Goal: Information Seeking & Learning: Learn about a topic

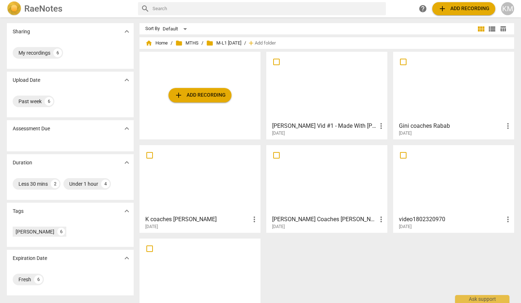
click at [455, 96] on div at bounding box center [454, 86] width 116 height 64
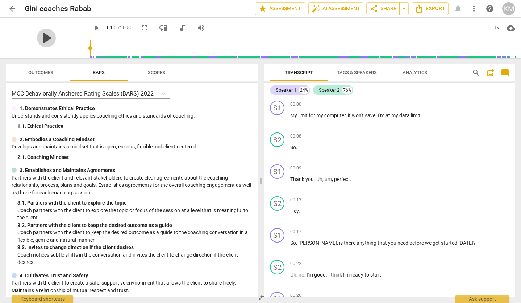
click at [44, 40] on span "play_arrow" at bounding box center [46, 38] width 19 height 19
click at [44, 40] on span "pause" at bounding box center [46, 38] width 19 height 19
click at [277, 120] on span "play_arrow" at bounding box center [277, 120] width 9 height 9
click at [281, 120] on span "pause" at bounding box center [277, 120] width 9 height 9
type input "2"
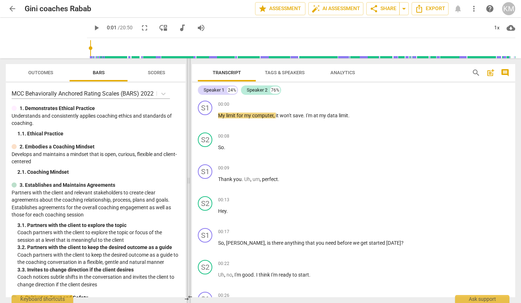
drag, startPoint x: 262, startPoint y: 182, endPoint x: 190, endPoint y: 170, distance: 73.2
click at [190, 170] on span at bounding box center [189, 180] width 4 height 245
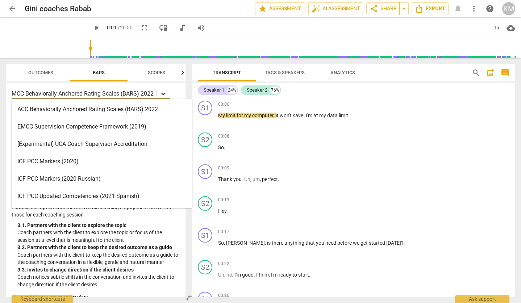
click at [162, 94] on icon at bounding box center [163, 94] width 4 height 3
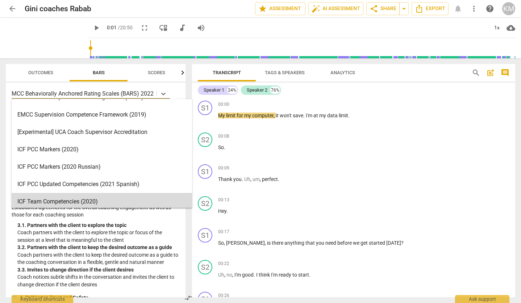
scroll to position [12, 0]
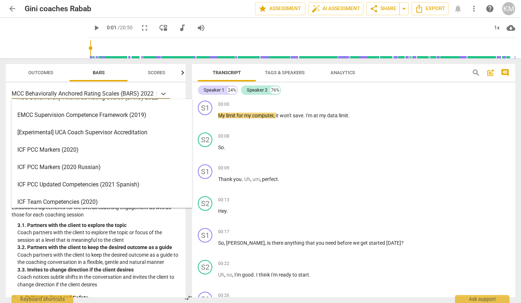
click at [149, 152] on div "ICF PCC Markers (2020)" at bounding box center [102, 149] width 181 height 17
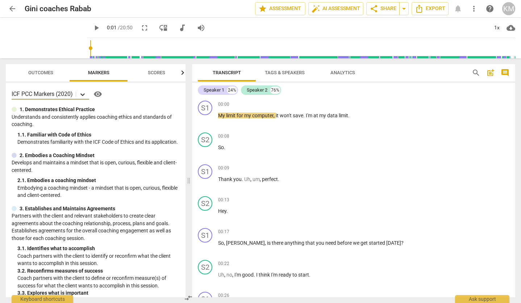
click at [84, 95] on icon at bounding box center [82, 94] width 7 height 7
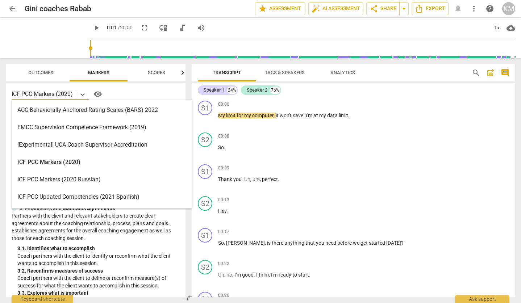
click at [96, 113] on div "ACC Behaviorally Anchored Rating Scales (BARS) 2022" at bounding box center [102, 110] width 181 height 17
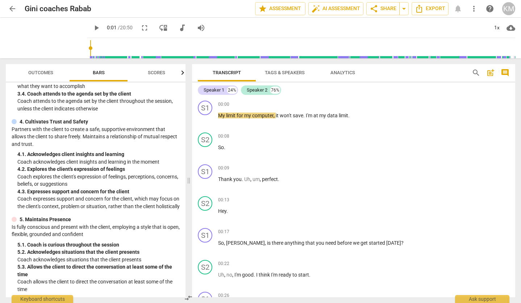
scroll to position [0, 0]
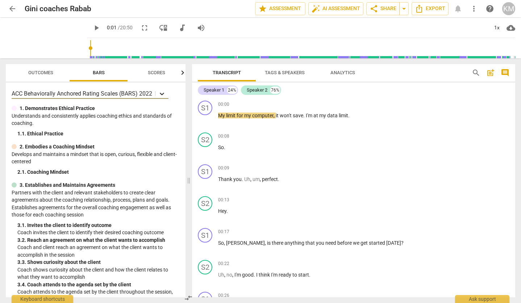
click at [162, 94] on icon at bounding box center [161, 93] width 7 height 7
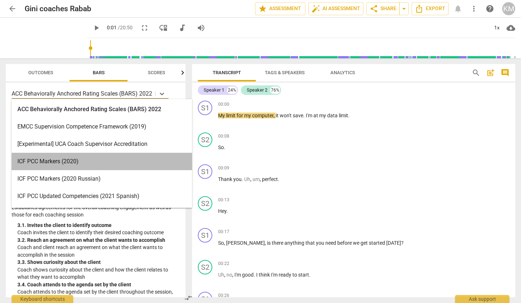
click at [143, 158] on div "ICF PCC Markers (2020)" at bounding box center [102, 161] width 181 height 17
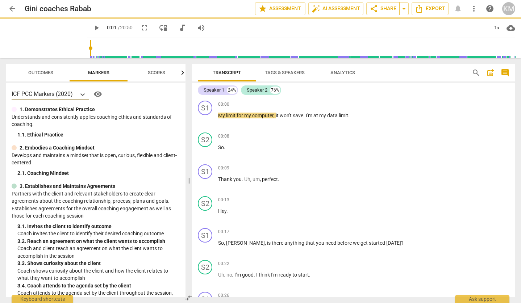
type input "2"
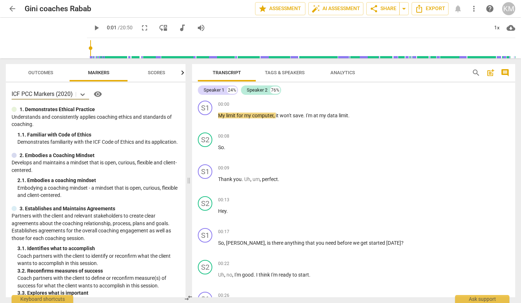
click at [37, 72] on span "Outcomes" at bounding box center [40, 72] width 25 height 5
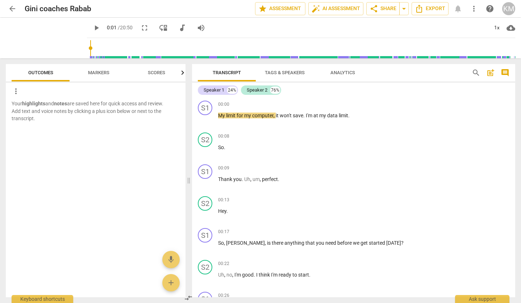
click at [156, 74] on span "Scores" at bounding box center [156, 72] width 17 height 5
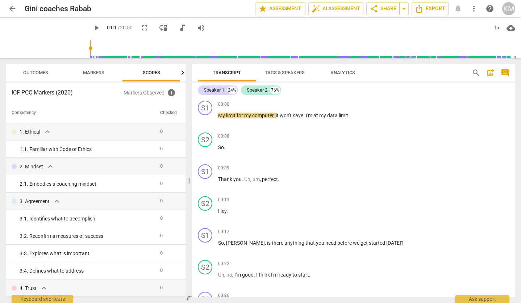
scroll to position [0, 6]
click at [40, 74] on span "Outcomes" at bounding box center [34, 72] width 25 height 5
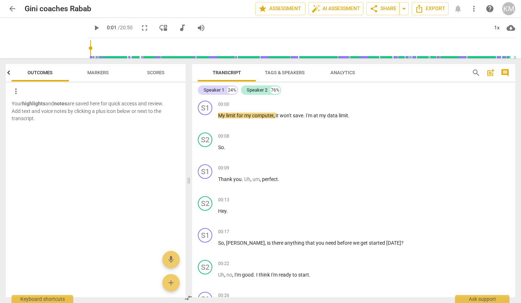
scroll to position [0, 0]
click at [471, 106] on div "+" at bounding box center [470, 104] width 7 height 7
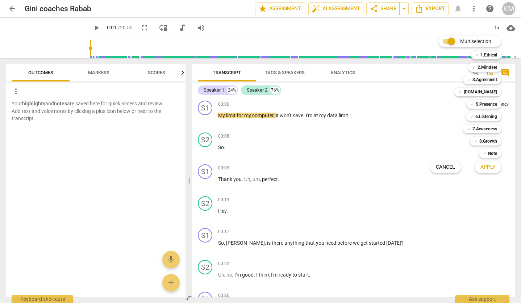
click at [374, 244] on div at bounding box center [260, 151] width 521 height 303
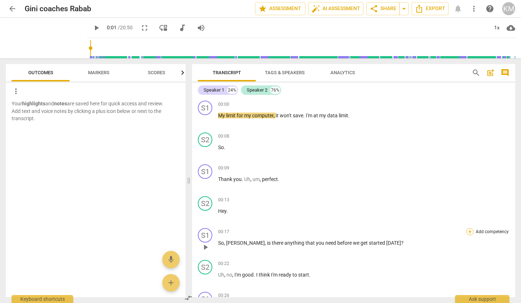
click at [471, 233] on div "+" at bounding box center [470, 231] width 7 height 7
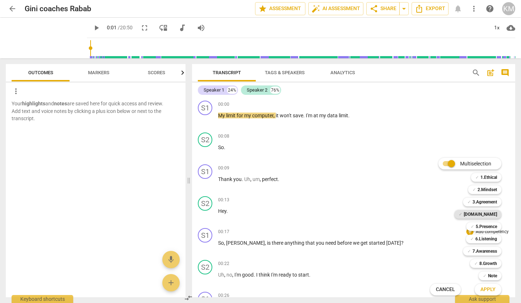
click at [494, 216] on b "[DOMAIN_NAME]" at bounding box center [480, 214] width 33 height 9
click at [488, 290] on span "Apply" at bounding box center [488, 289] width 15 height 7
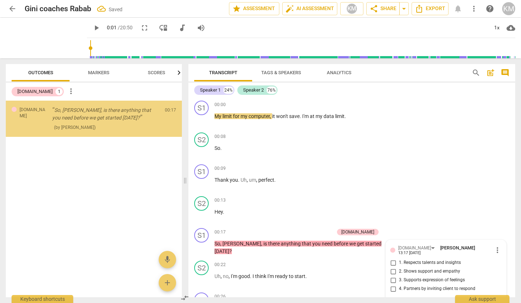
scroll to position [105, 0]
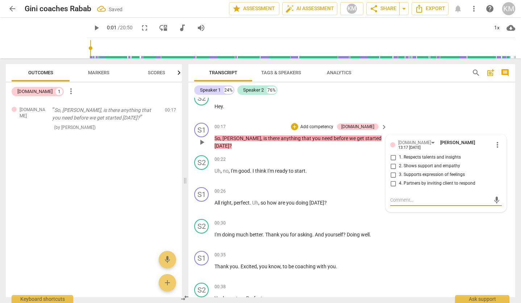
click at [394, 173] on input "3. Supports expression of feelings" at bounding box center [394, 175] width 12 height 9
checkbox input "true"
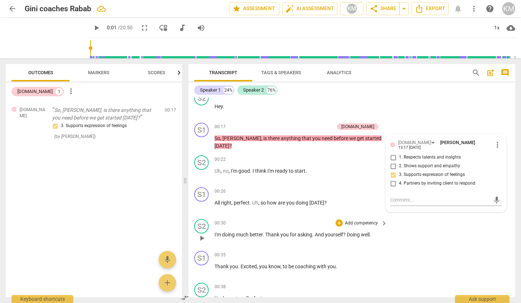
click at [448, 241] on div "S2 play_arrow pause 00:30 + Add competency keyboard_arrow_right I'm doing much …" at bounding box center [352, 232] width 327 height 32
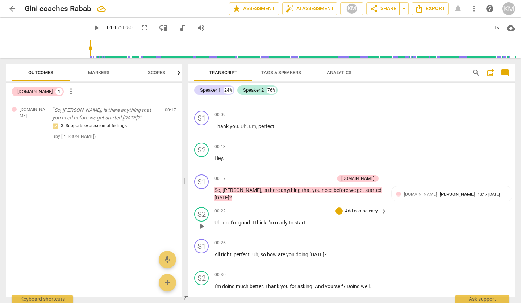
scroll to position [52, 0]
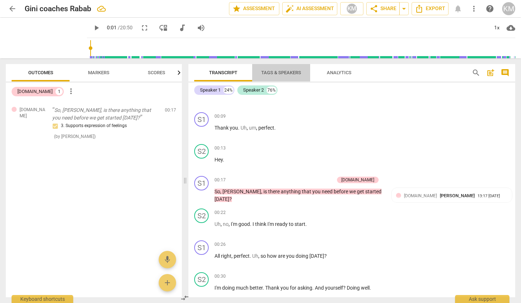
click at [290, 74] on span "Tags & Speakers" at bounding box center [281, 72] width 40 height 5
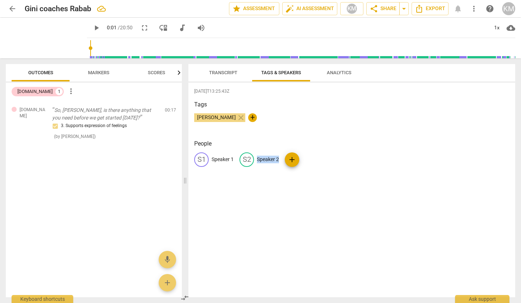
click at [306, 160] on div "People S1 Speaker 1 S2 Speaker 2 add" at bounding box center [351, 159] width 315 height 39
drag, startPoint x: 315, startPoint y: 190, endPoint x: 309, endPoint y: 189, distance: 6.6
click at [315, 190] on div "[DATE]T13:25:43Z Tags [PERSON_NAME] close + People S1 Speaker 1 S2 Speaker 2 add" at bounding box center [352, 190] width 327 height 215
click at [229, 156] on p "Speaker 1" at bounding box center [223, 160] width 22 height 8
type input "Coach"
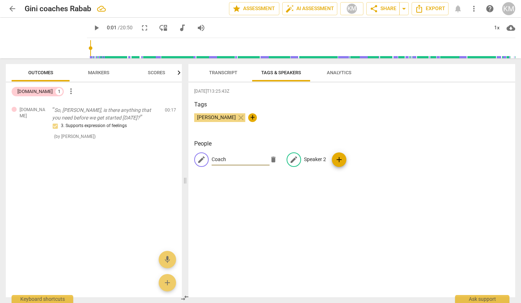
click at [323, 161] on p "Speaker 2" at bounding box center [315, 160] width 22 height 8
type input "Client"
click at [337, 204] on div "[DATE]T13:25:43Z Tags [PERSON_NAME] close + People CO Coach edit Client delete …" at bounding box center [352, 190] width 327 height 215
click at [341, 74] on span "Analytics" at bounding box center [339, 72] width 25 height 5
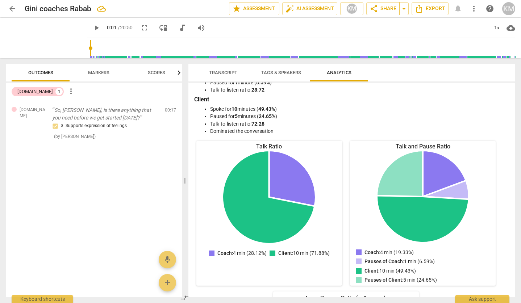
scroll to position [0, 0]
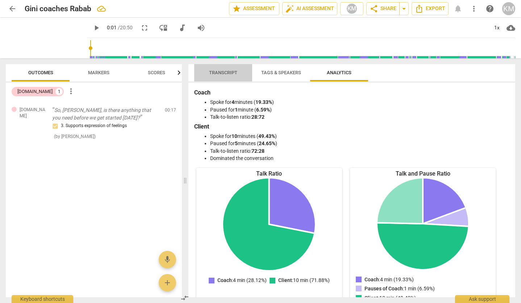
click at [231, 73] on span "Transcript" at bounding box center [223, 72] width 28 height 5
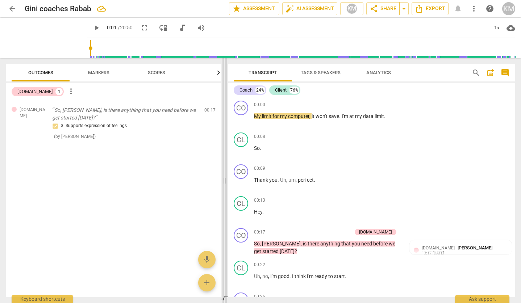
drag, startPoint x: 186, startPoint y: 181, endPoint x: 225, endPoint y: 175, distance: 40.0
click at [225, 175] on span at bounding box center [225, 180] width 4 height 245
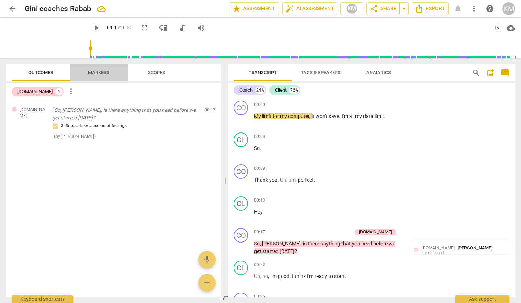
click at [98, 73] on span "Markers" at bounding box center [98, 72] width 21 height 5
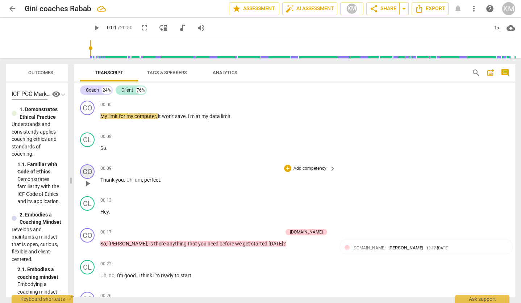
drag, startPoint x: 225, startPoint y: 181, endPoint x: 91, endPoint y: 176, distance: 133.9
click at [71, 169] on span at bounding box center [71, 180] width 4 height 245
click at [88, 120] on span "play_arrow" at bounding box center [87, 120] width 9 height 9
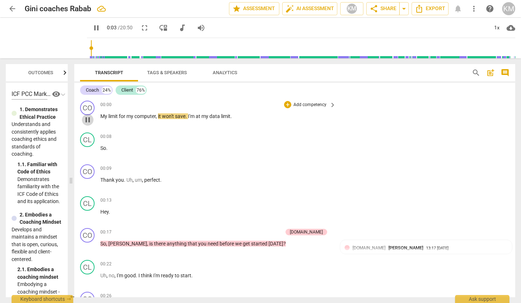
click at [90, 119] on span "pause" at bounding box center [87, 120] width 9 height 9
click at [92, 29] on span "play_arrow" at bounding box center [96, 28] width 9 height 9
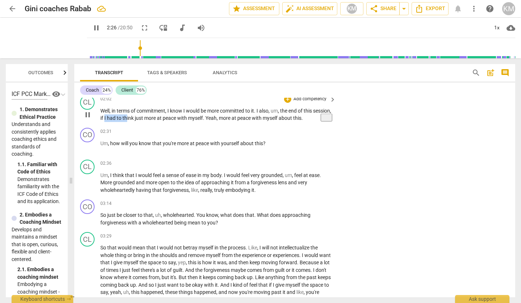
scroll to position [458, 0]
drag, startPoint x: 125, startPoint y: 118, endPoint x: 225, endPoint y: 120, distance: 100.4
click at [225, 120] on p "Well , in terms of commitment , I know I would be more committed to it . I also…" at bounding box center [216, 114] width 232 height 15
click at [250, 109] on span "keyboard_arrow_down" at bounding box center [250, 109] width 9 height 9
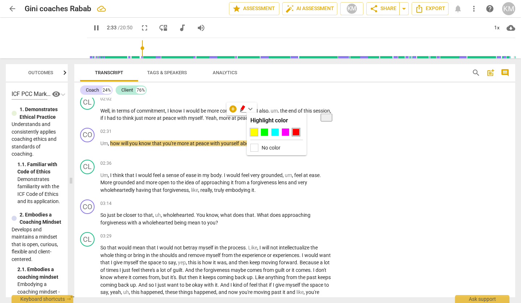
click at [255, 132] on div at bounding box center [253, 132] width 7 height 7
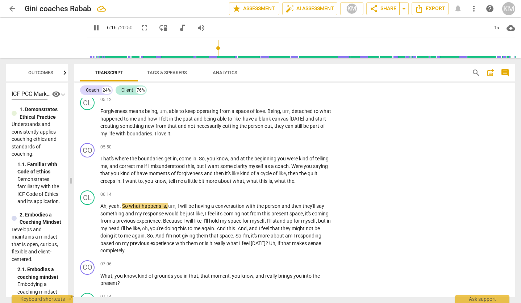
scroll to position [682, 0]
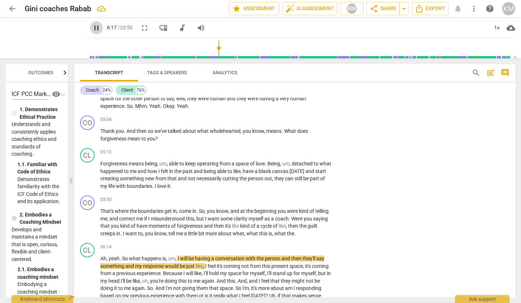
click at [92, 28] on span "pause" at bounding box center [96, 28] width 9 height 9
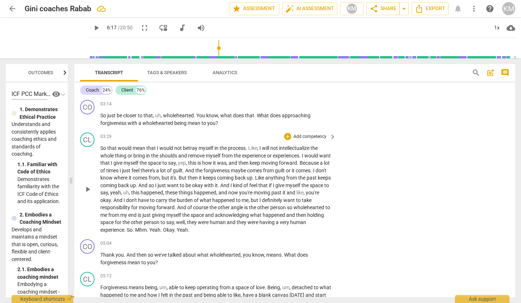
scroll to position [558, 0]
click at [92, 28] on span "play_arrow" at bounding box center [96, 28] width 9 height 9
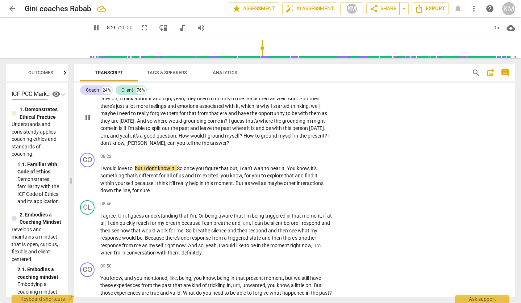
scroll to position [951, 0]
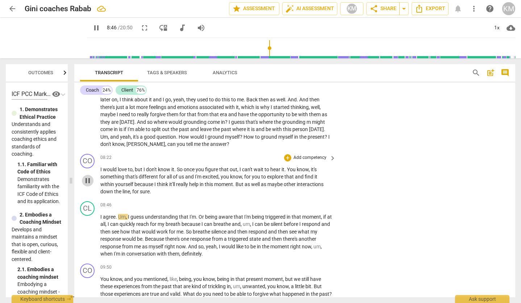
click at [91, 182] on span "pause" at bounding box center [87, 181] width 9 height 9
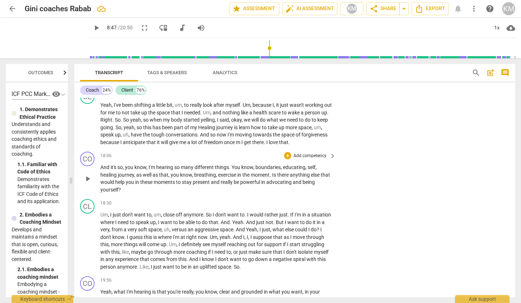
scroll to position [2071, 0]
click at [90, 183] on span "play_arrow" at bounding box center [87, 178] width 9 height 9
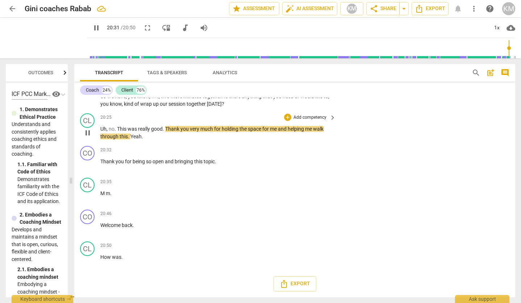
scroll to position [2338, 0]
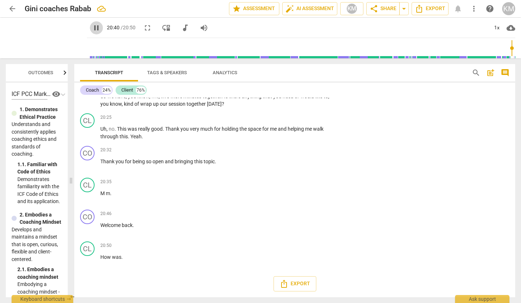
click at [92, 29] on span "pause" at bounding box center [96, 28] width 9 height 9
type input "1240"
